Goal: Navigation & Orientation: Find specific page/section

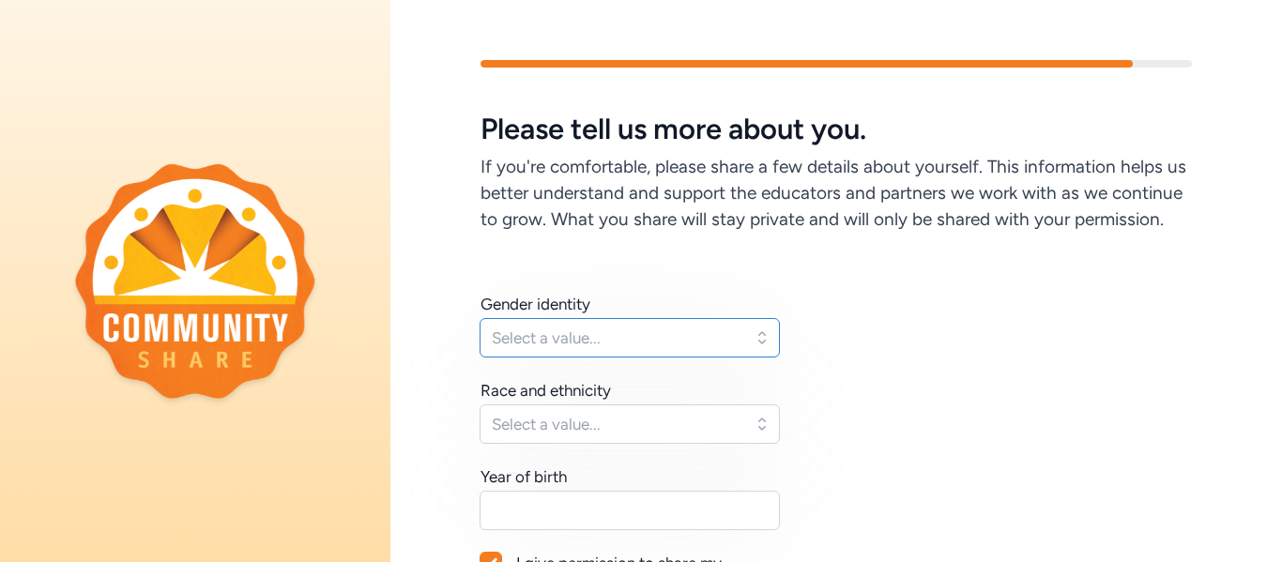
click at [705, 327] on span "Select a value..." at bounding box center [617, 337] width 250 height 23
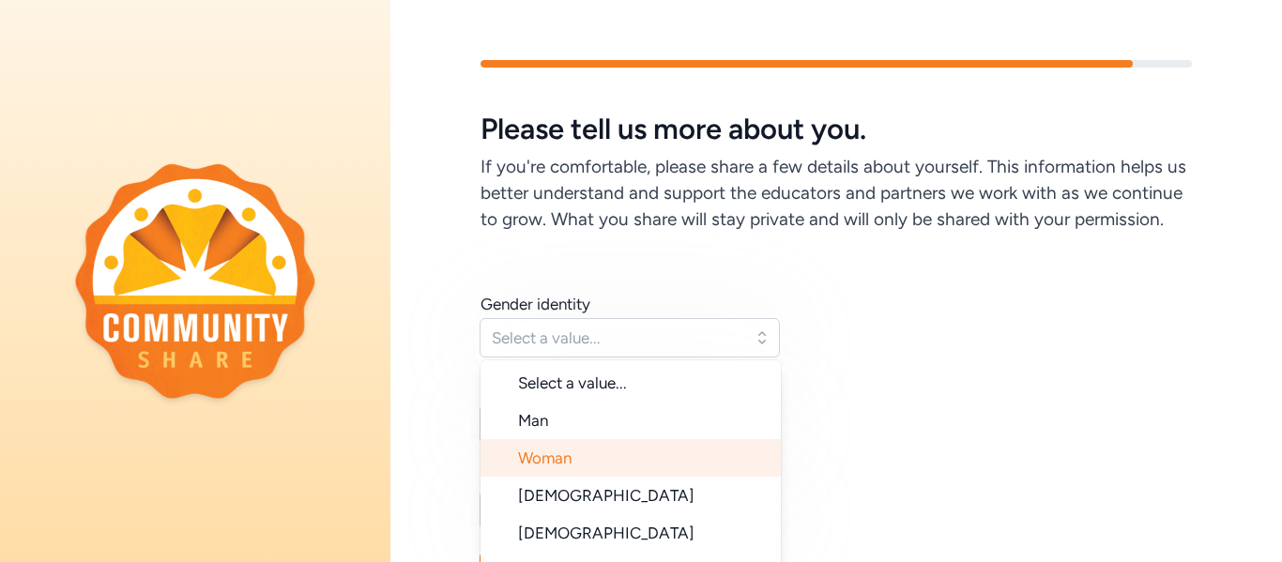
click at [664, 448] on li "Woman" at bounding box center [630, 458] width 300 height 38
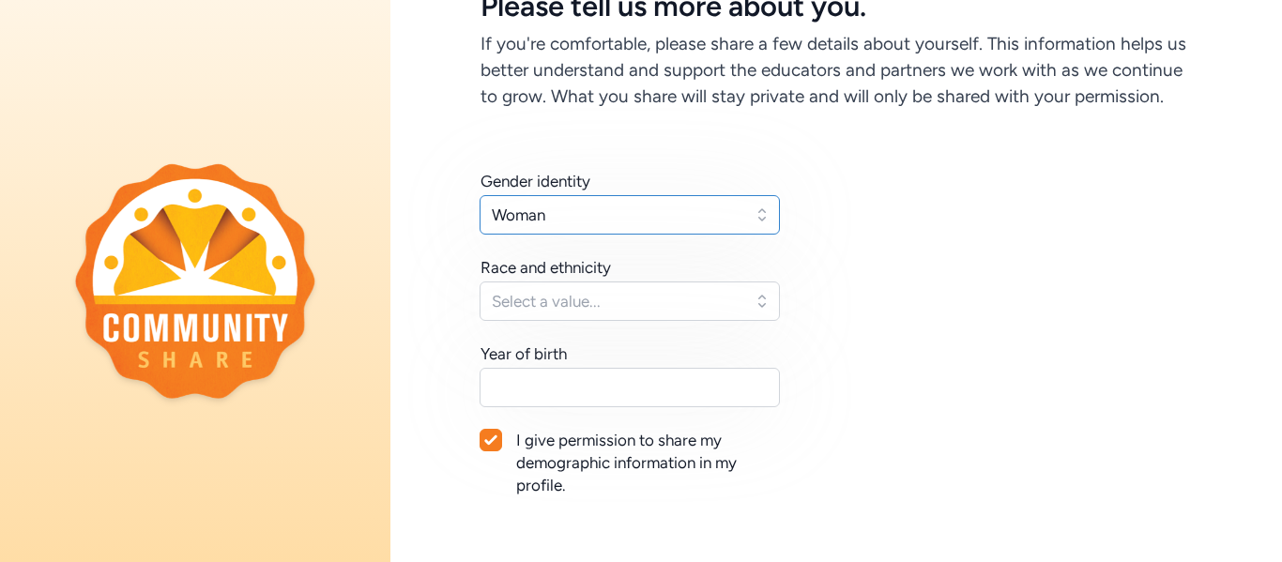
scroll to position [167, 0]
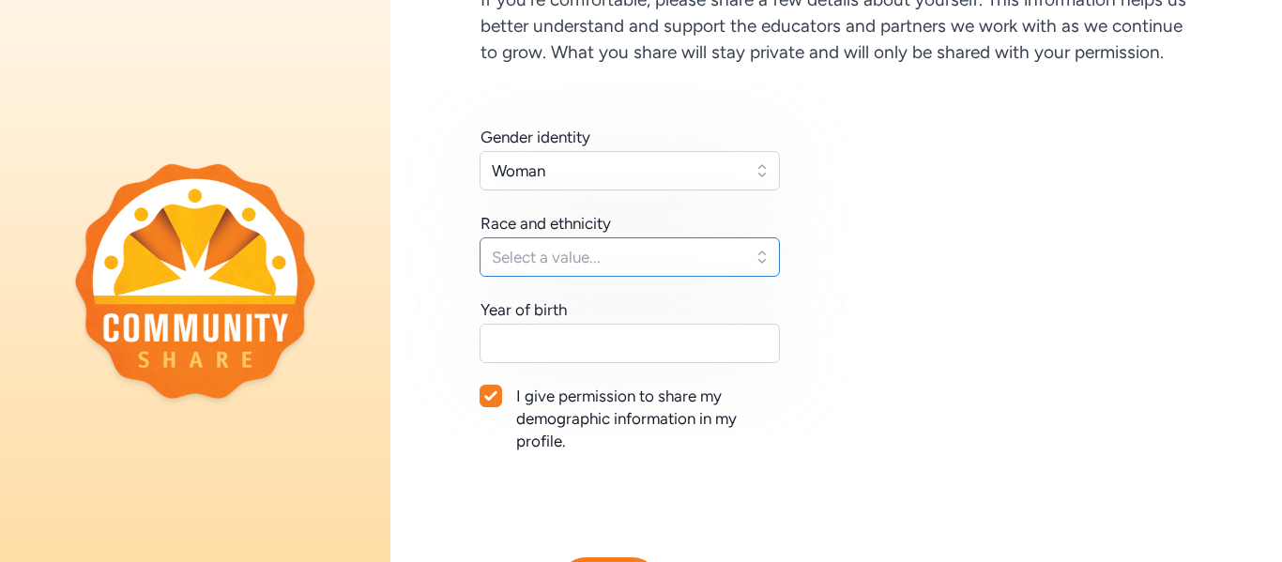
click at [655, 271] on button "Select a value..." at bounding box center [629, 256] width 300 height 39
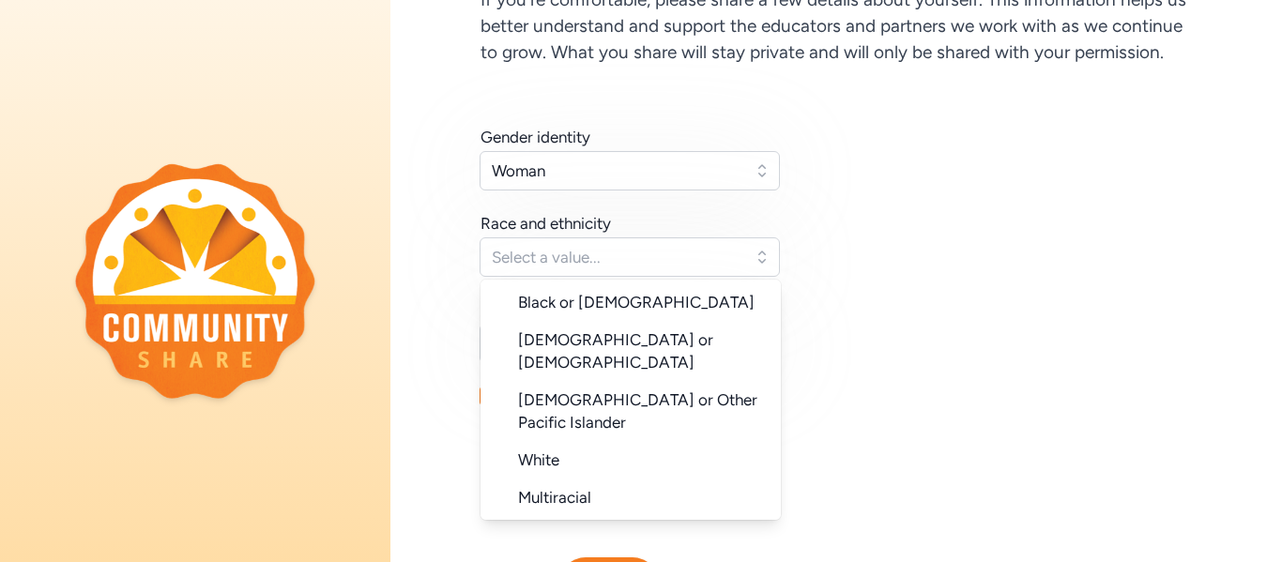
scroll to position [159, 0]
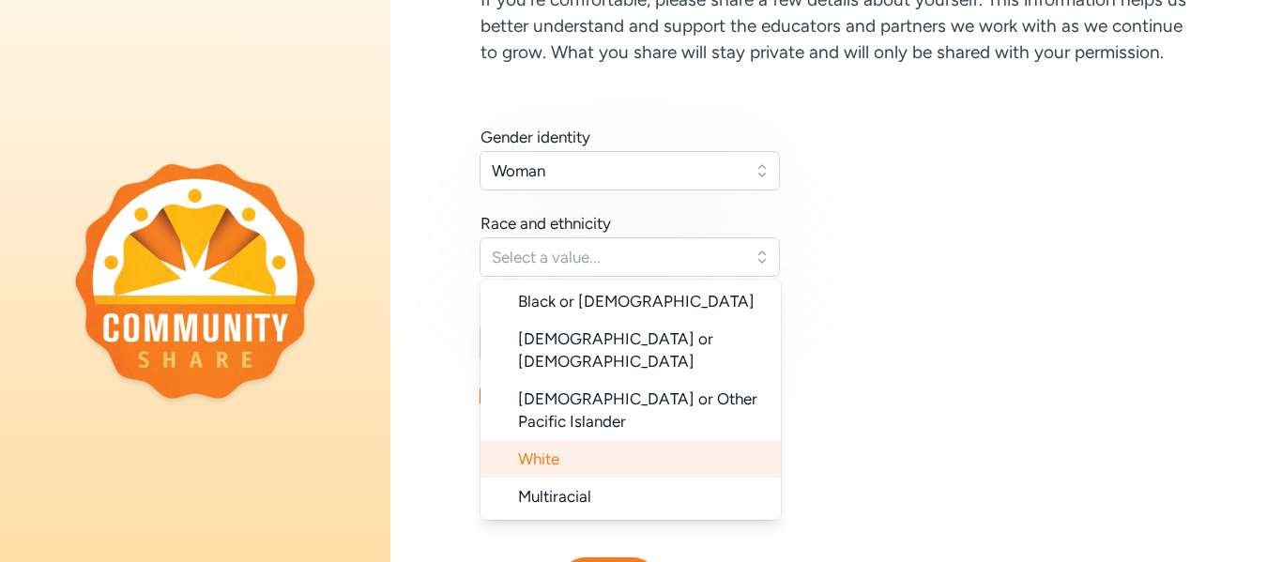
click at [668, 440] on li "White" at bounding box center [630, 459] width 300 height 38
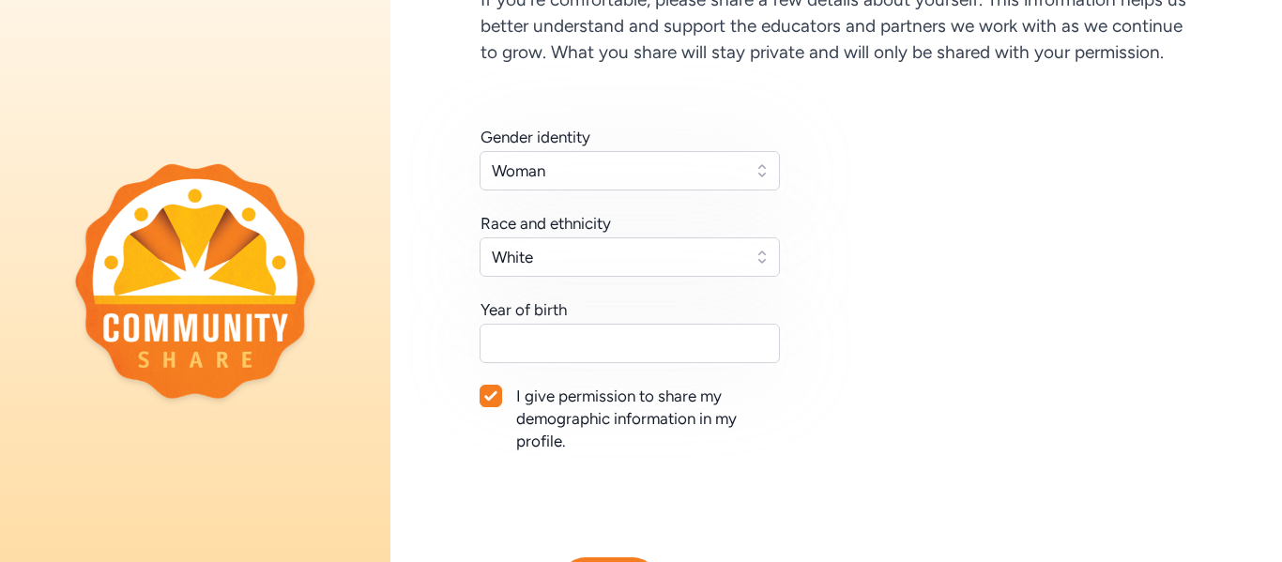
click at [496, 400] on icon at bounding box center [490, 395] width 13 height 11
checkbox input "false"
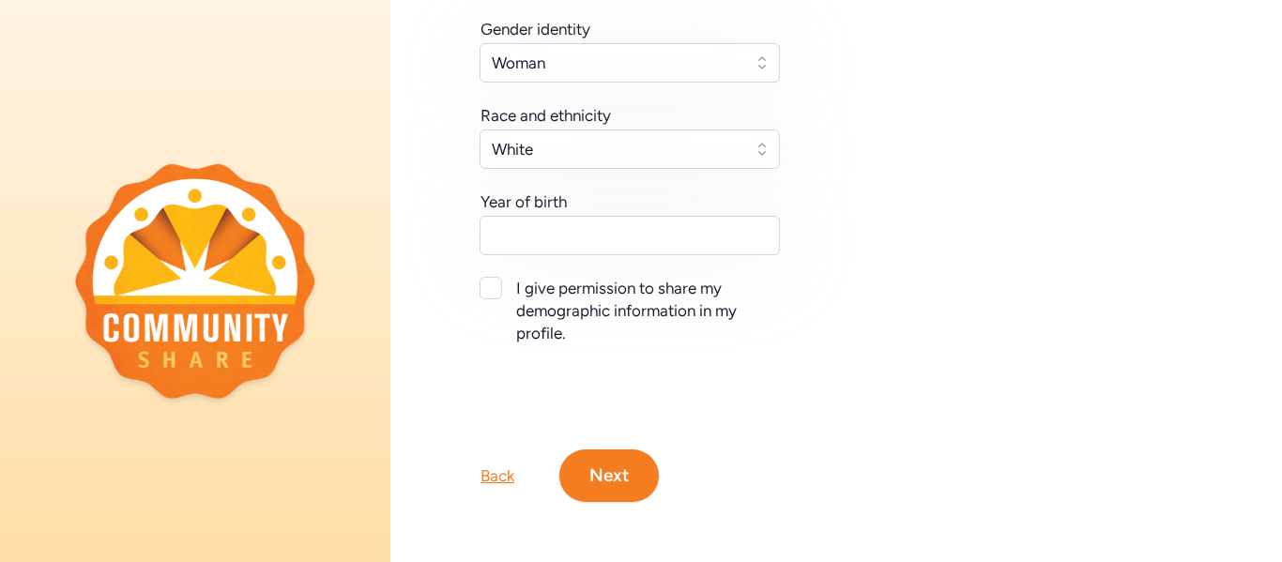
click at [608, 483] on button "Next" at bounding box center [608, 475] width 99 height 53
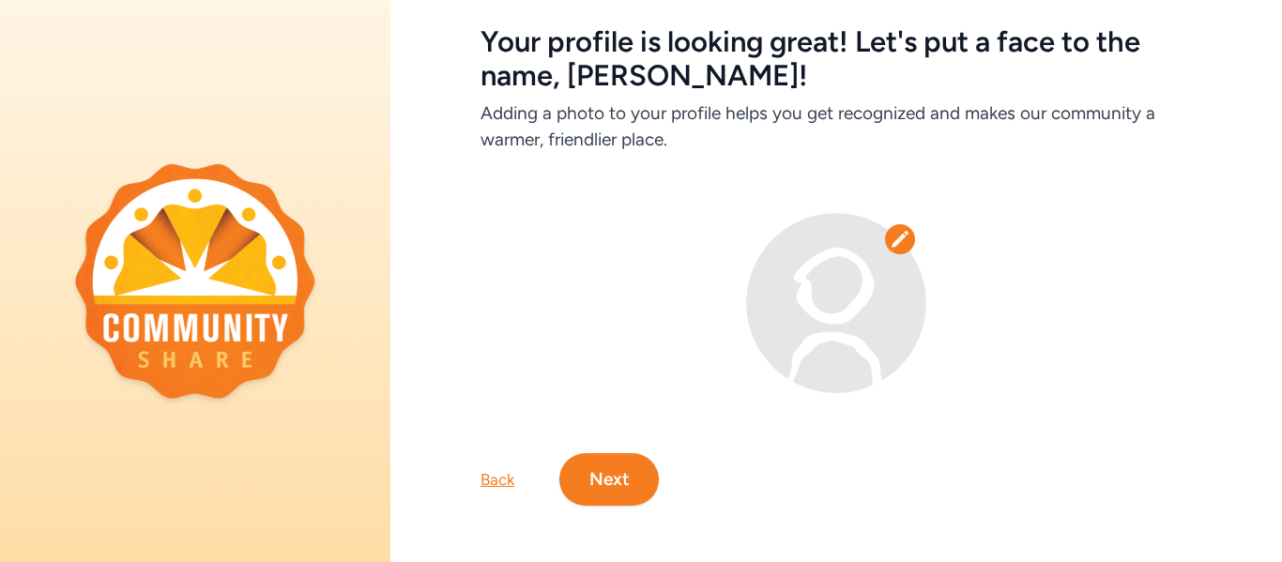
scroll to position [91, 0]
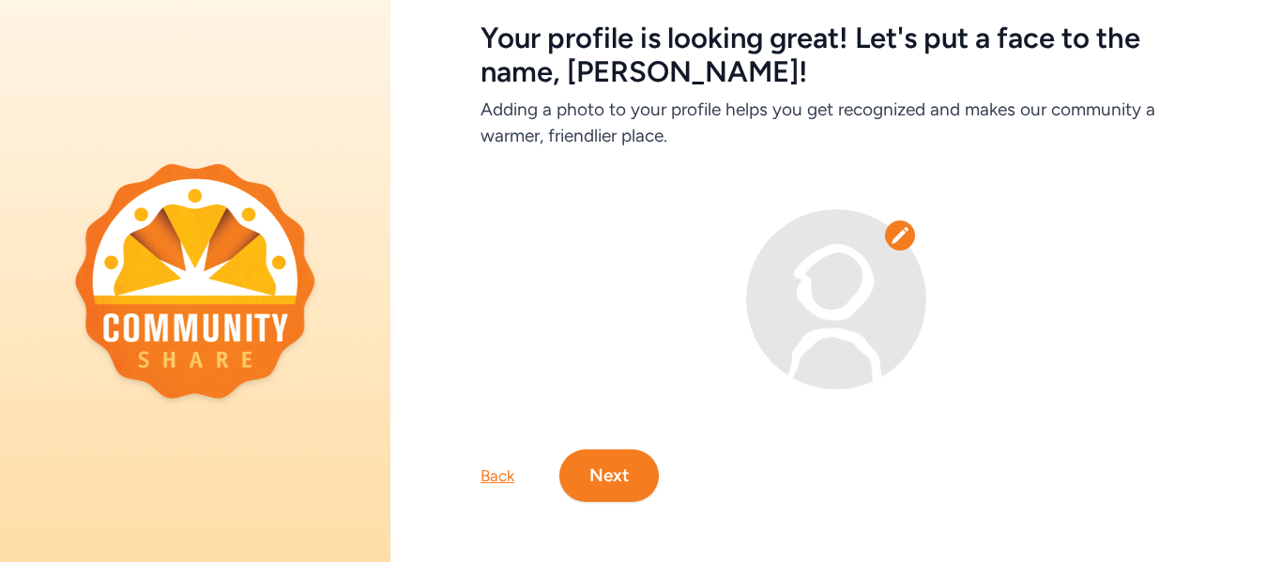
click at [899, 229] on icon at bounding box center [899, 235] width 19 height 19
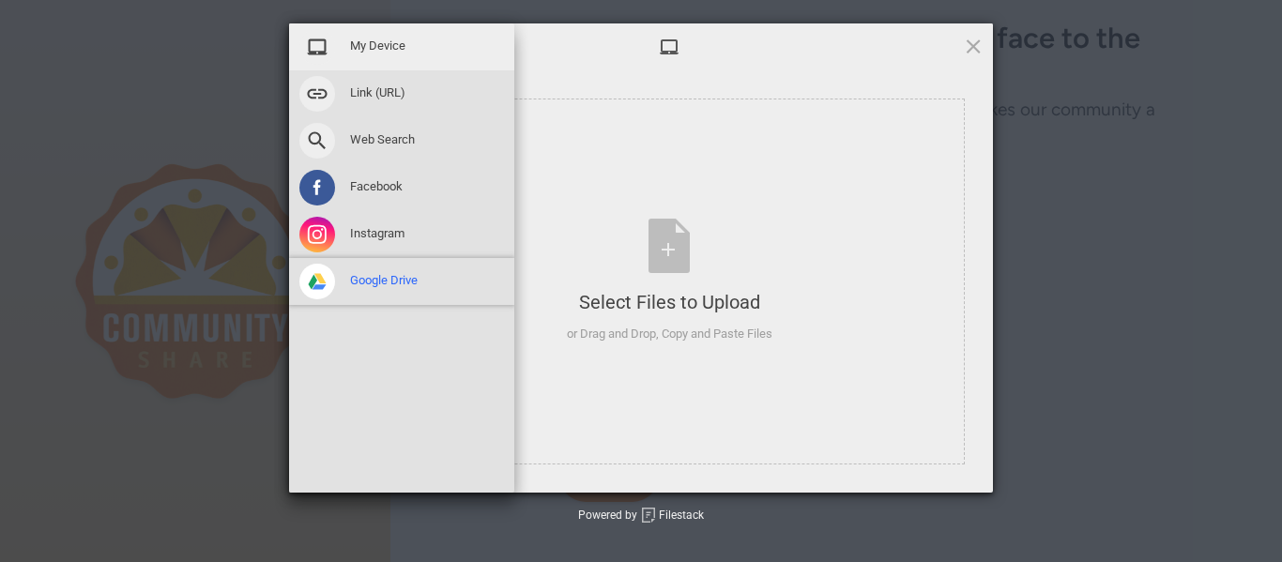
click at [323, 281] on span at bounding box center [317, 282] width 36 height 36
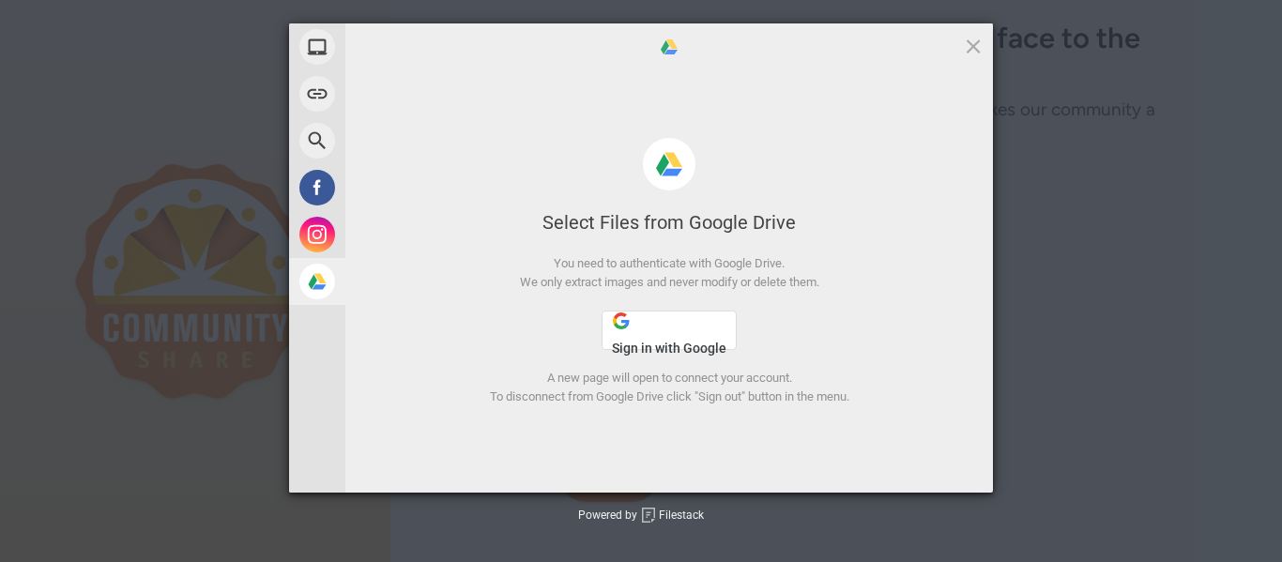
click at [656, 342] on span "Sign in with Google" at bounding box center [669, 348] width 114 height 15
click at [667, 341] on span "Sign in with Google" at bounding box center [669, 348] width 114 height 15
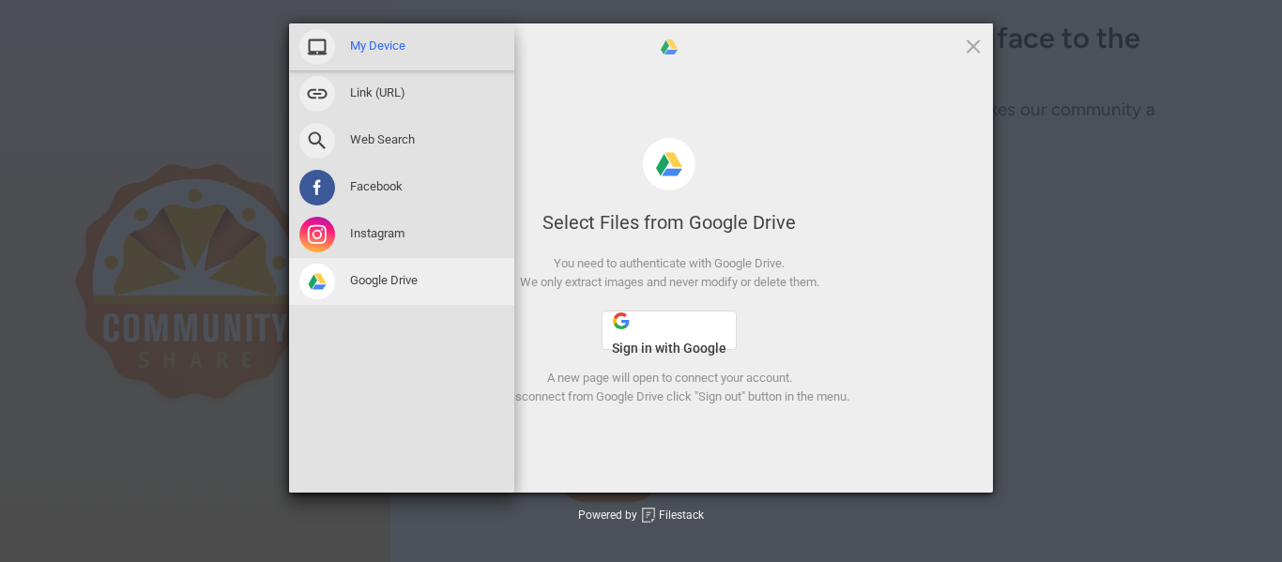
click at [368, 45] on span "My Device" at bounding box center [377, 46] width 55 height 17
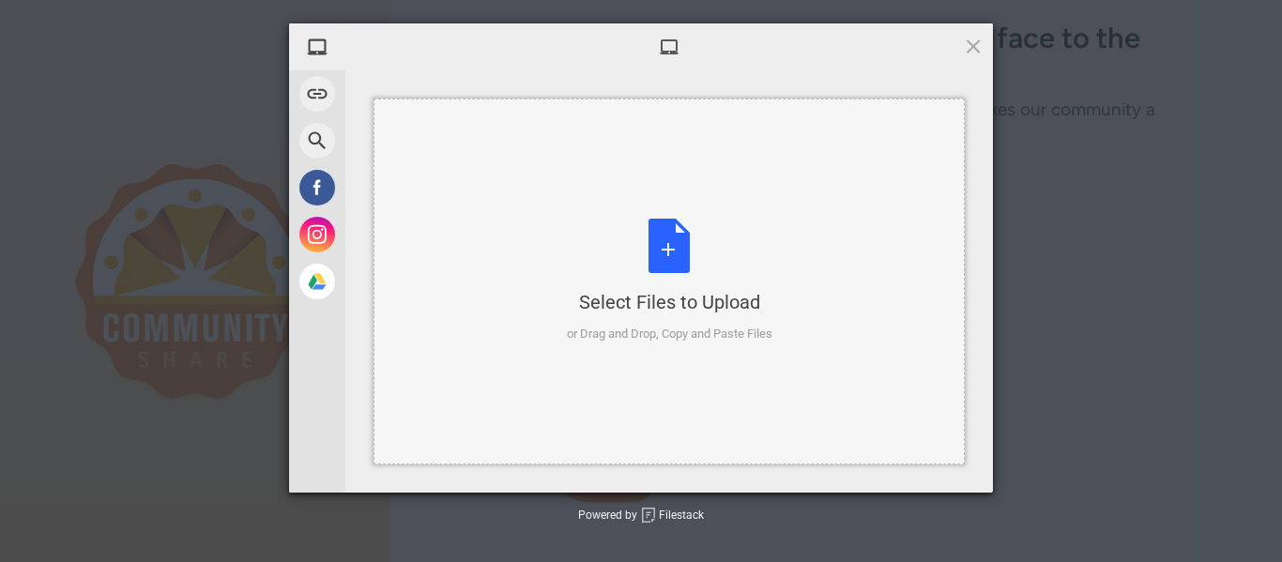
click at [673, 266] on div "Select Files to Upload or Drag and Drop, Copy and Paste Files" at bounding box center [669, 281] width 205 height 125
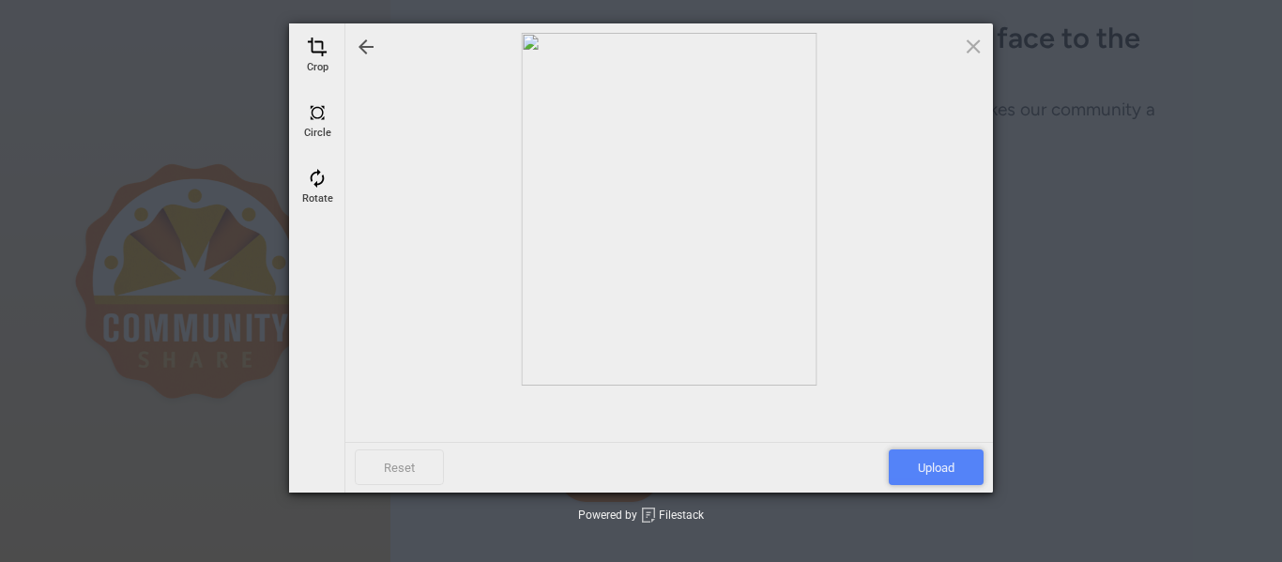
click at [962, 476] on span "Upload" at bounding box center [935, 467] width 95 height 36
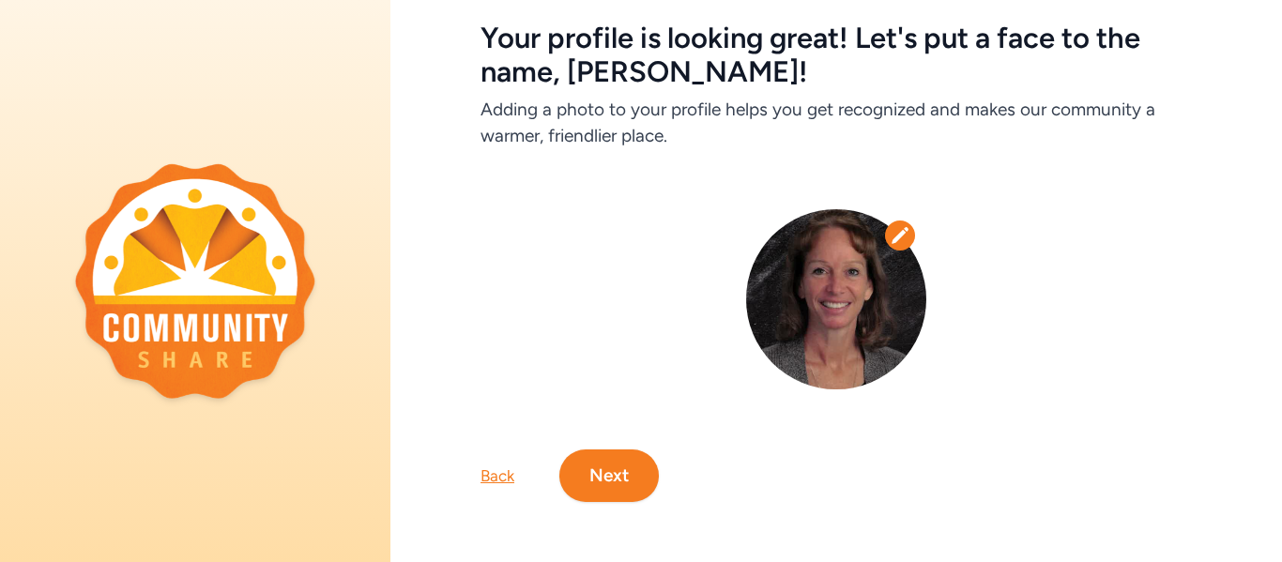
click at [646, 481] on button "Next" at bounding box center [608, 475] width 99 height 53
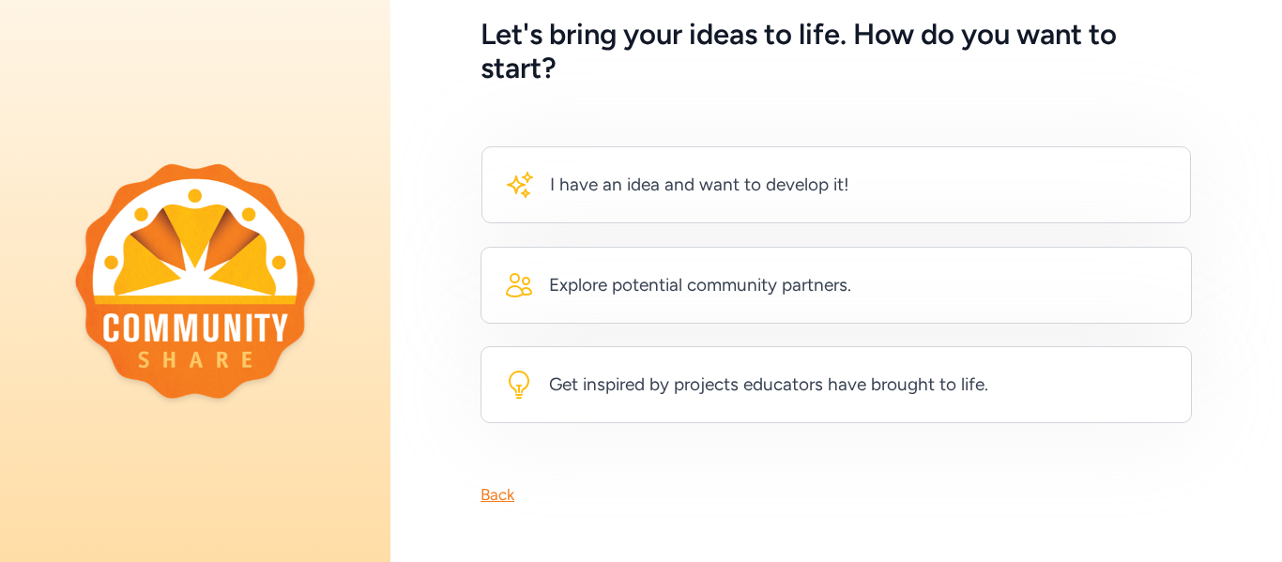
scroll to position [99, 0]
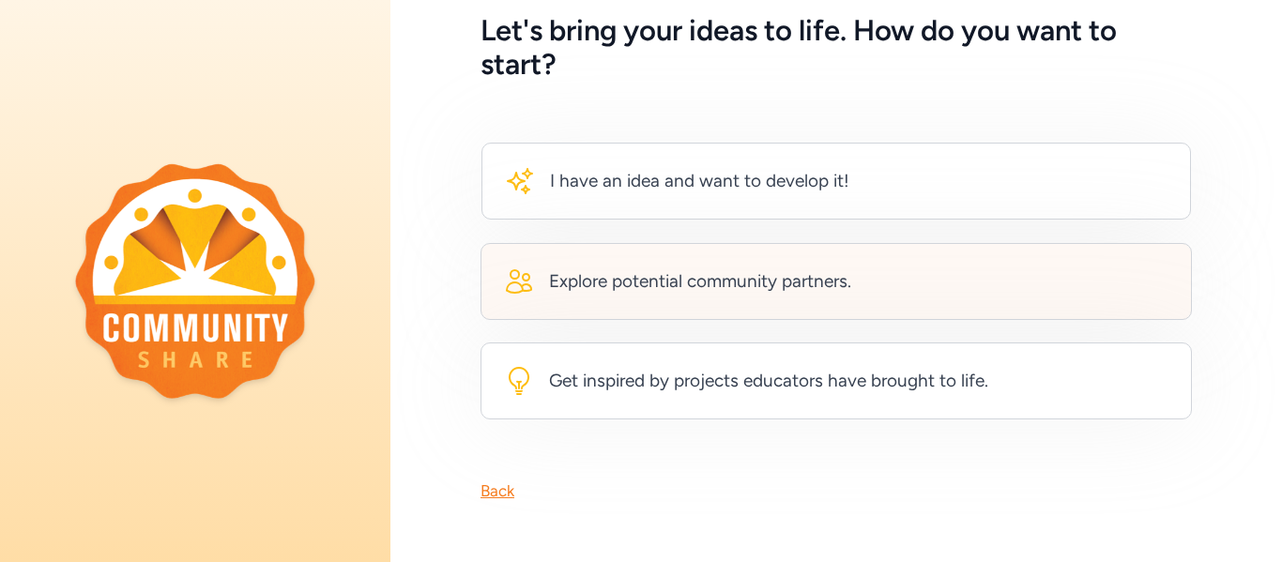
click at [848, 280] on div "Explore potential community partners." at bounding box center [700, 281] width 302 height 26
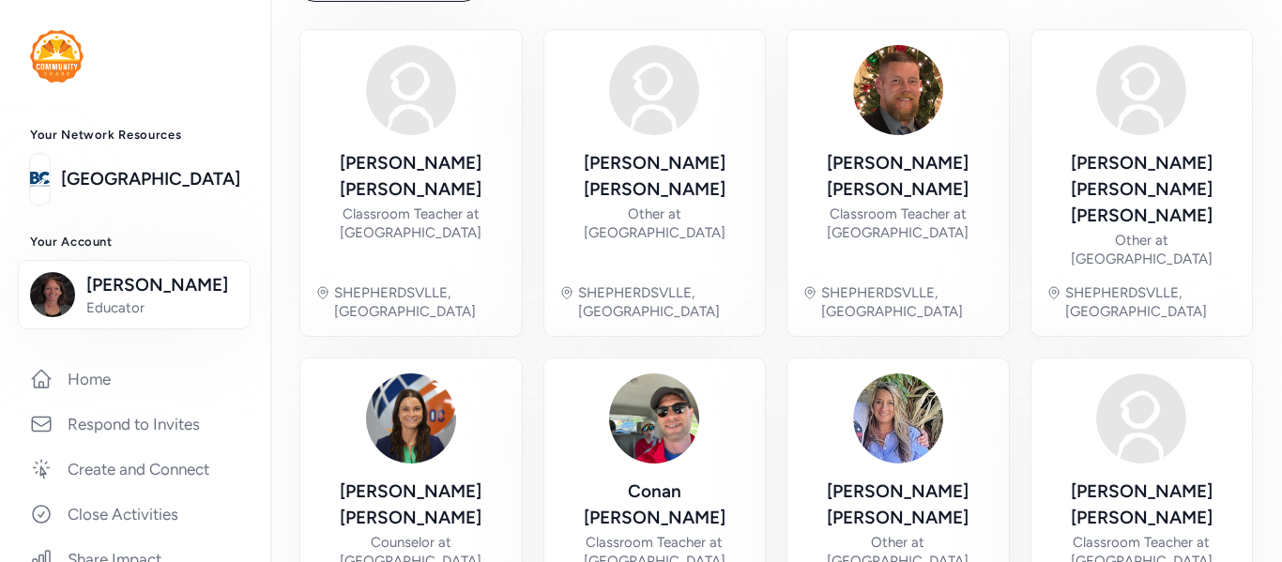
scroll to position [805, 0]
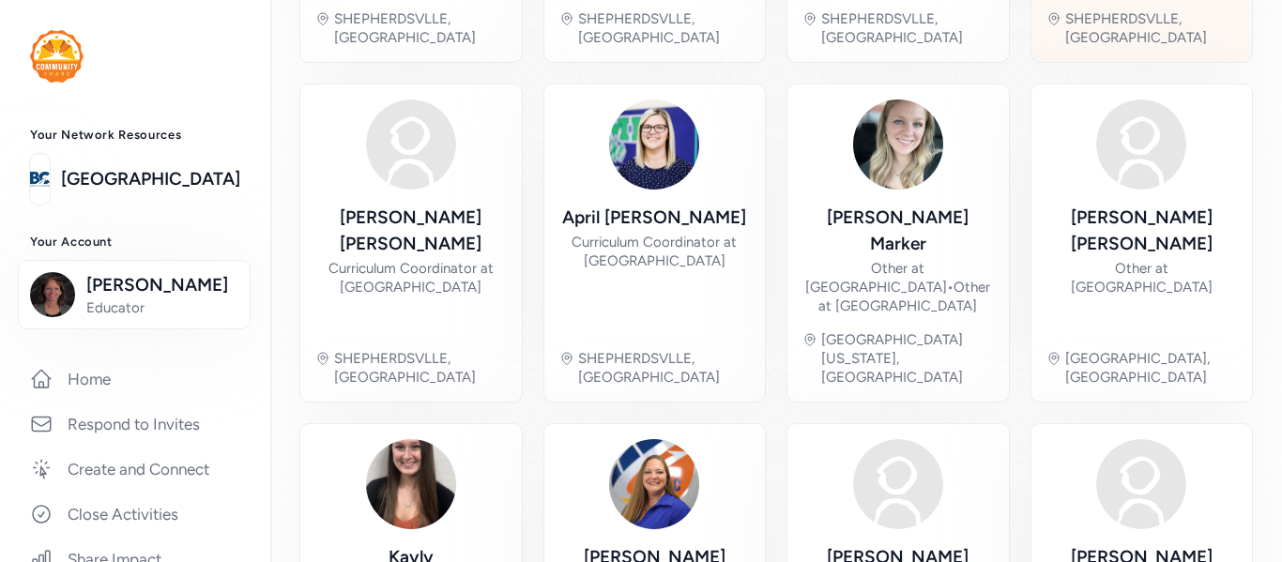
scroll to position [805, 0]
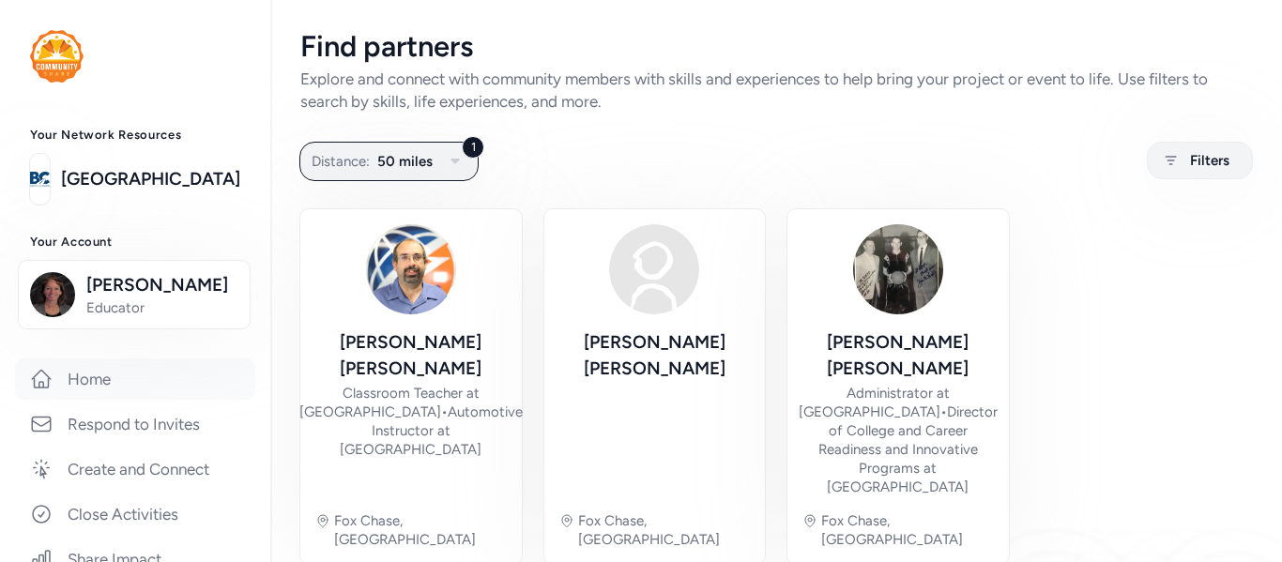
click at [95, 384] on link "Home" at bounding box center [135, 378] width 240 height 41
